Goal: Task Accomplishment & Management: Use online tool/utility

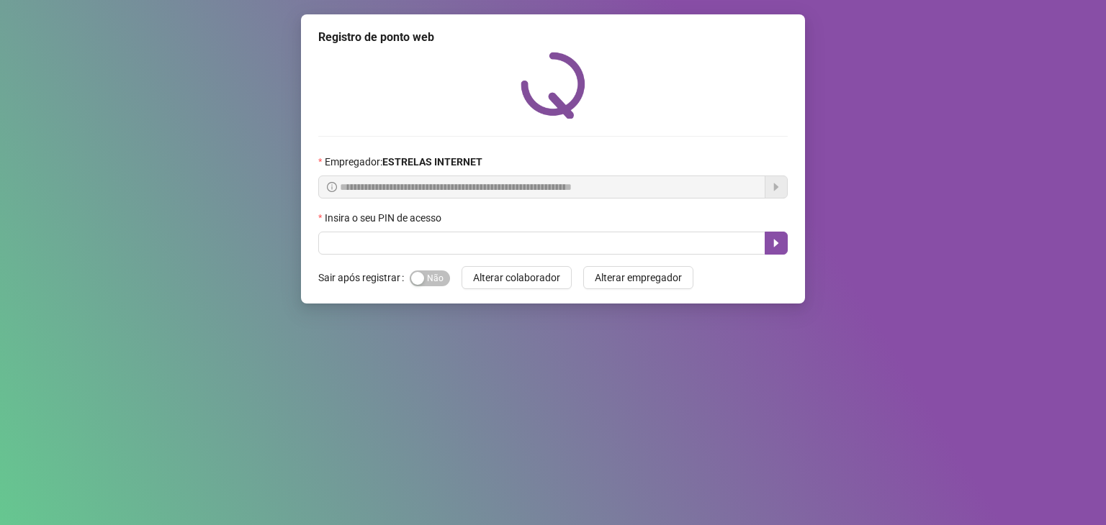
click at [489, 255] on span at bounding box center [552, 243] width 469 height 23
click at [456, 231] on div "Insira o seu PIN de acesso" at bounding box center [552, 221] width 469 height 22
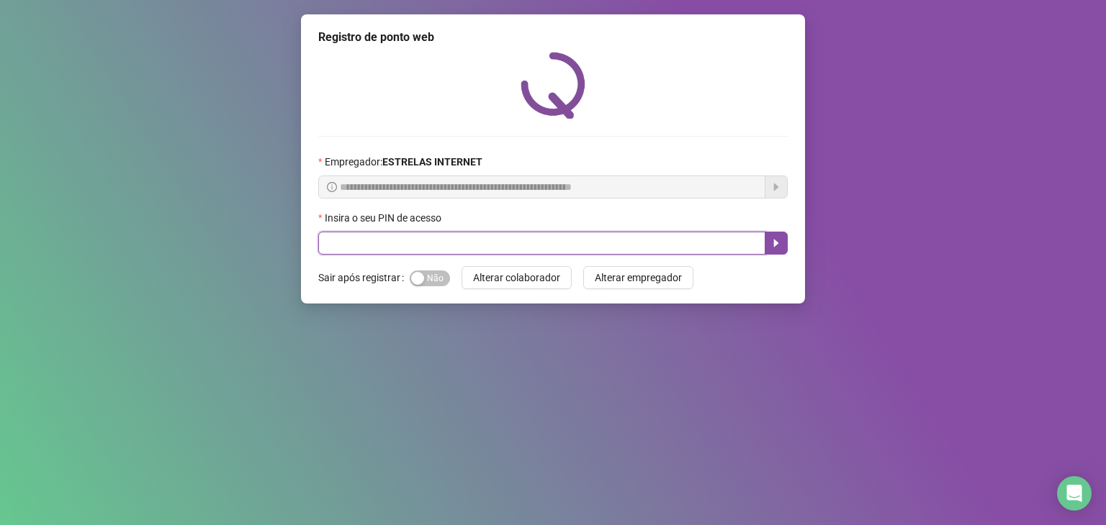
click at [471, 243] on input "text" at bounding box center [541, 243] width 447 height 23
type input "*****"
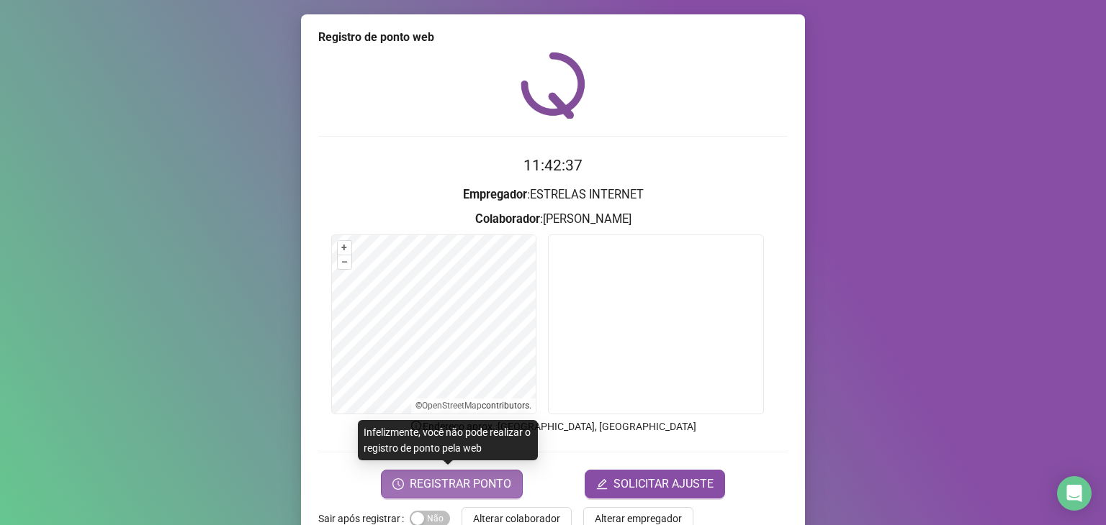
click at [447, 482] on span "REGISTRAR PONTO" at bounding box center [460, 484] width 101 height 17
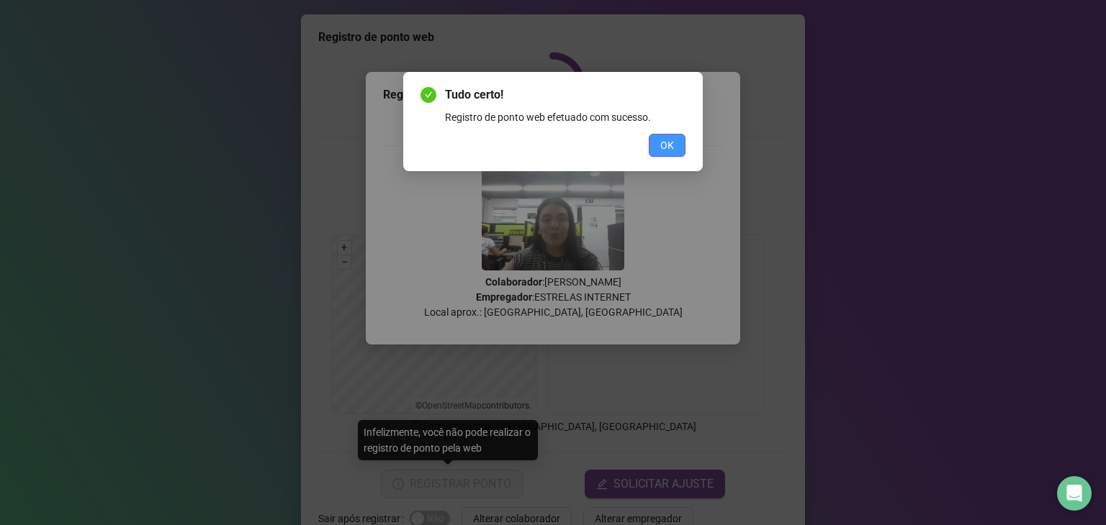
click at [665, 147] on span "OK" at bounding box center [667, 145] width 14 height 16
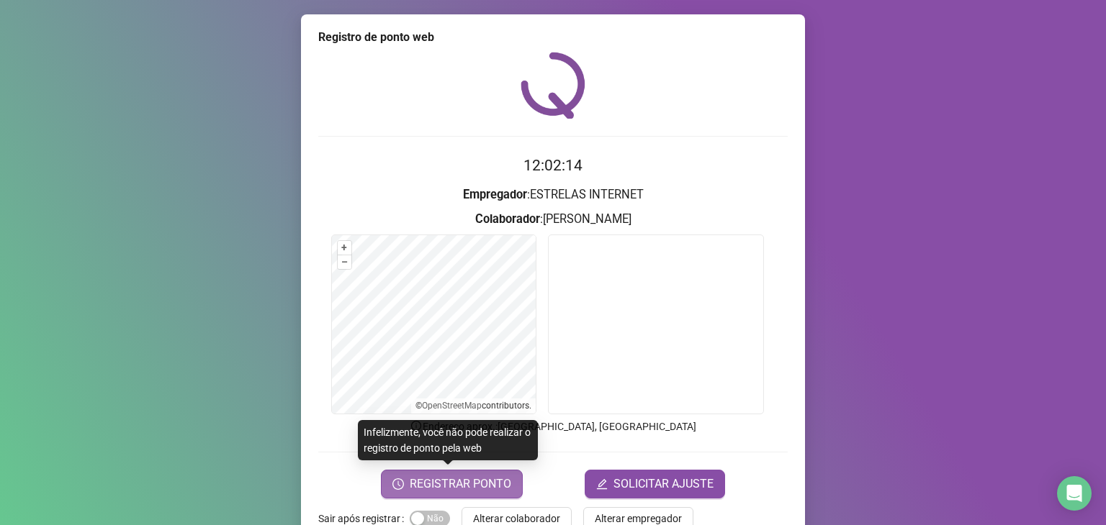
click at [472, 476] on span "REGISTRAR PONTO" at bounding box center [460, 484] width 101 height 17
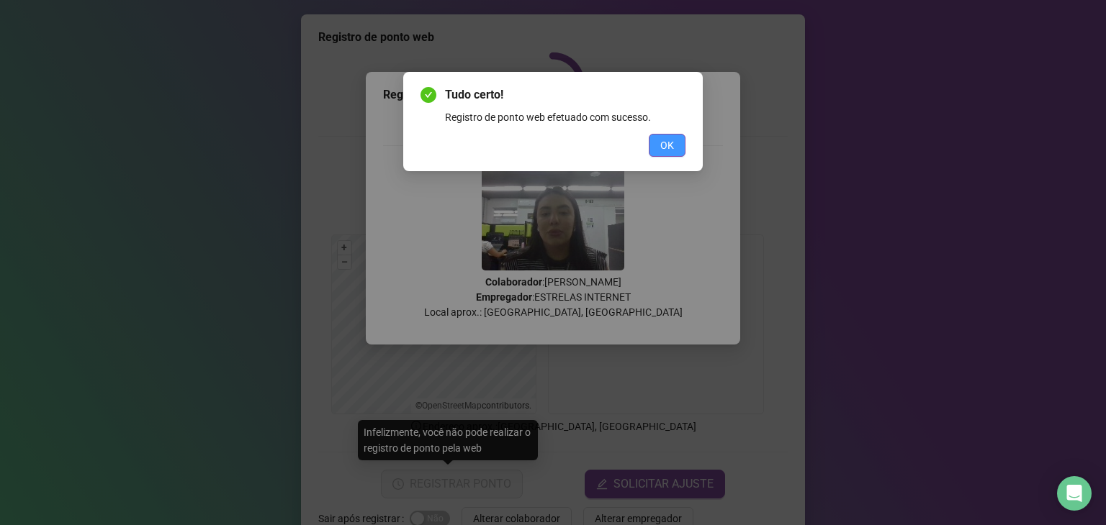
click at [671, 148] on span "OK" at bounding box center [667, 145] width 14 height 16
